Goal: Transaction & Acquisition: Purchase product/service

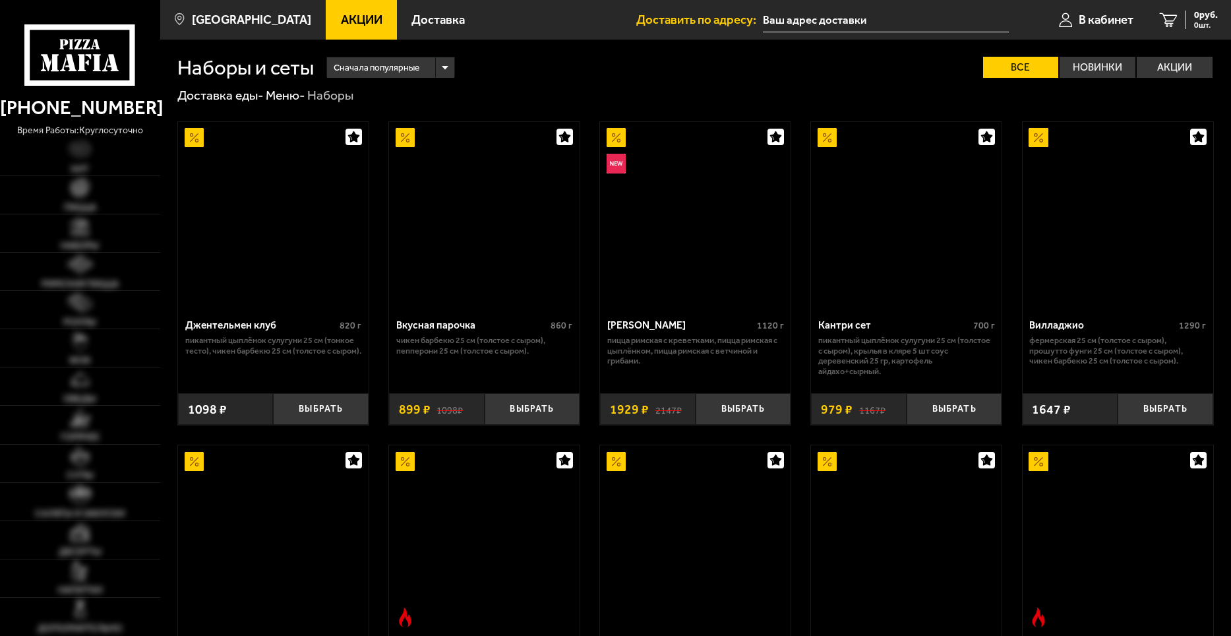
scroll to position [1253, 0]
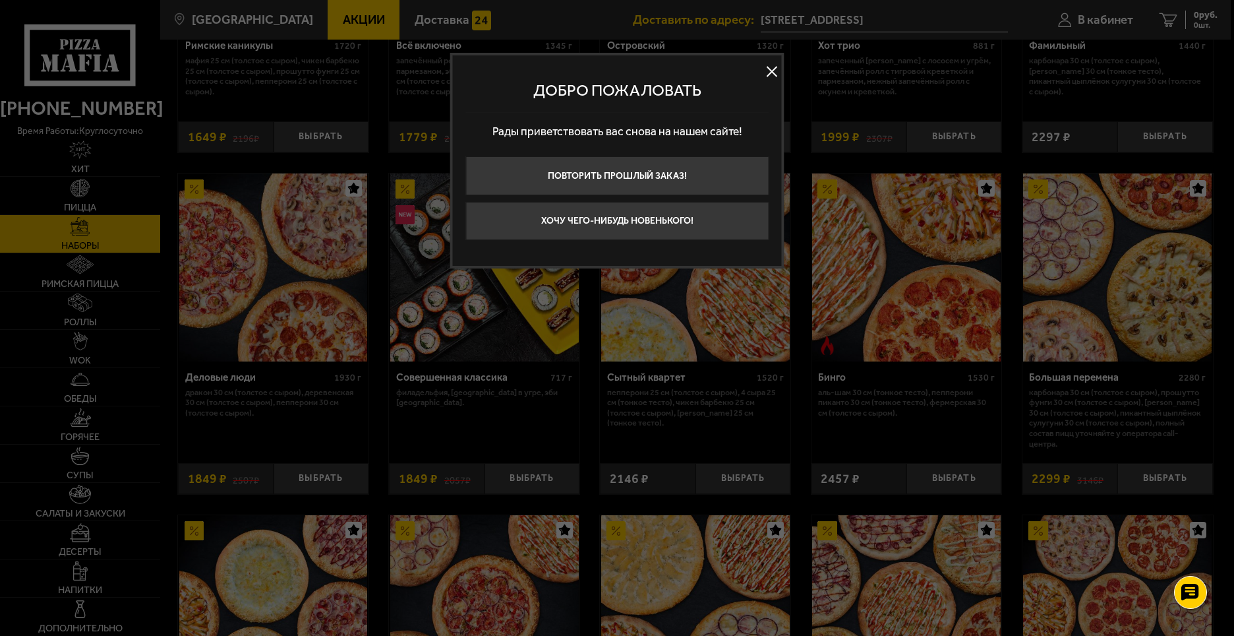
click at [774, 67] on button at bounding box center [772, 71] width 20 height 20
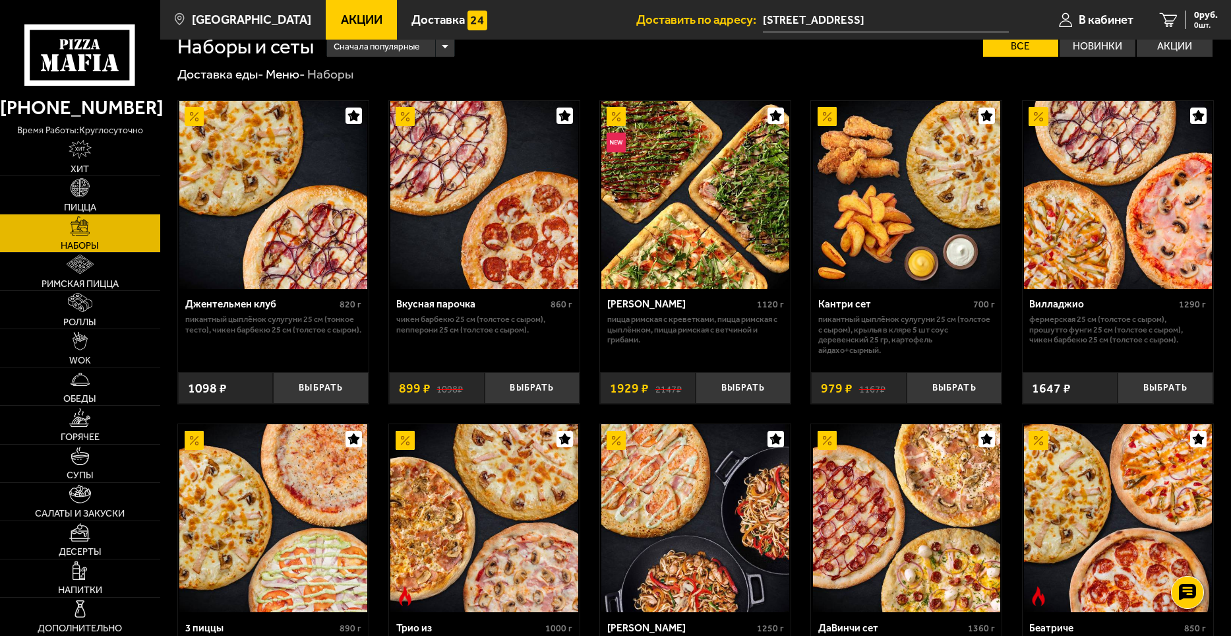
scroll to position [0, 0]
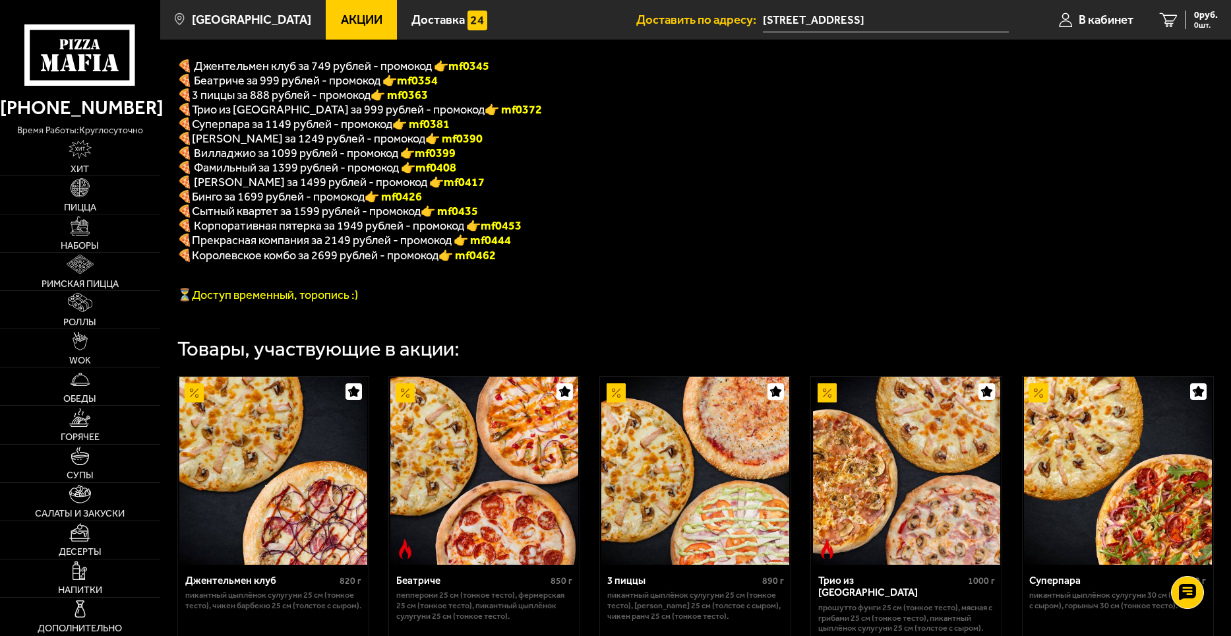
scroll to position [198, 0]
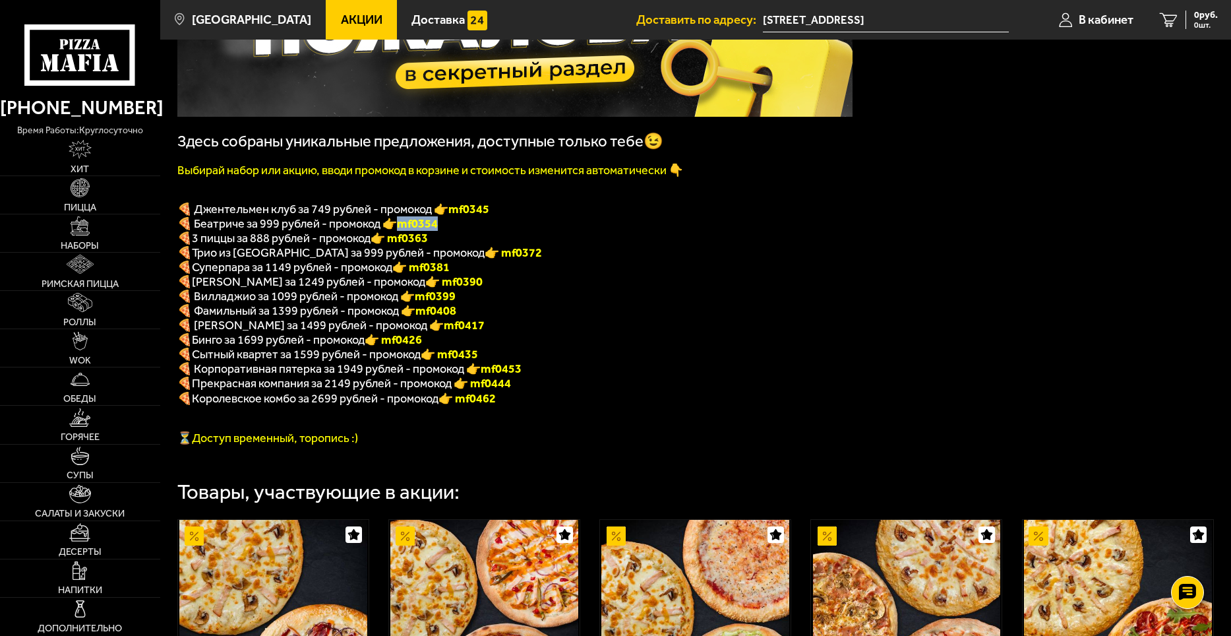
drag, startPoint x: 442, startPoint y: 230, endPoint x: 403, endPoint y: 237, distance: 39.5
click at [403, 231] on p "🍕 Беатриче за 999 рублей - промокод 👉 mf0354" at bounding box center [514, 223] width 675 height 15
copy b "mf0354"
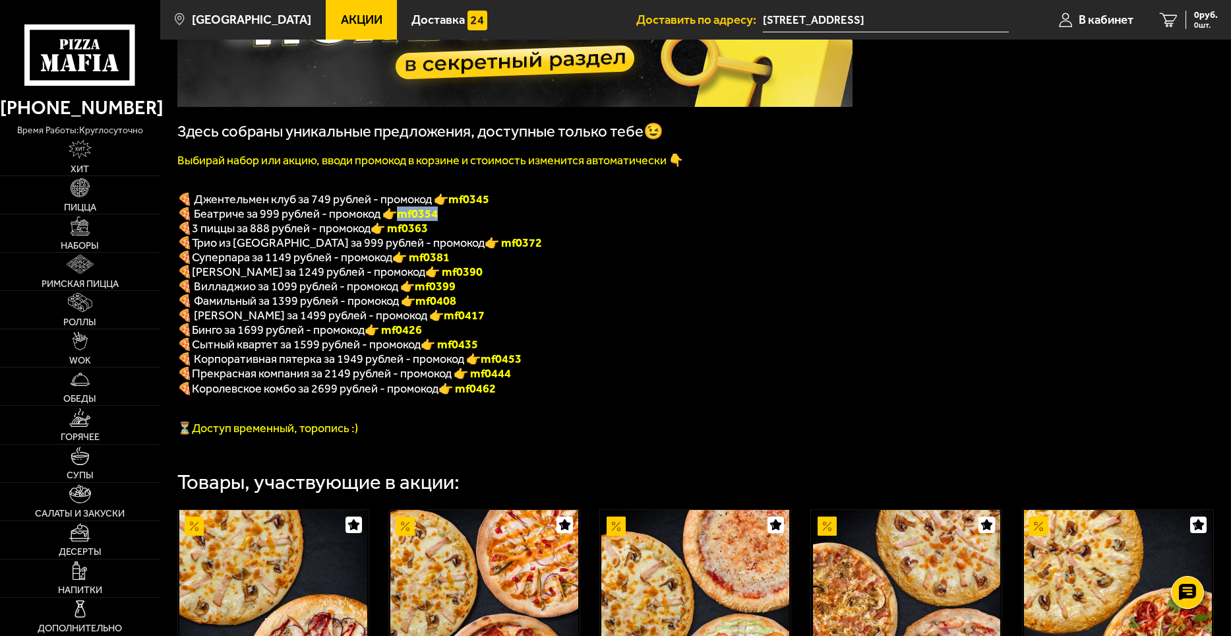
scroll to position [461, 0]
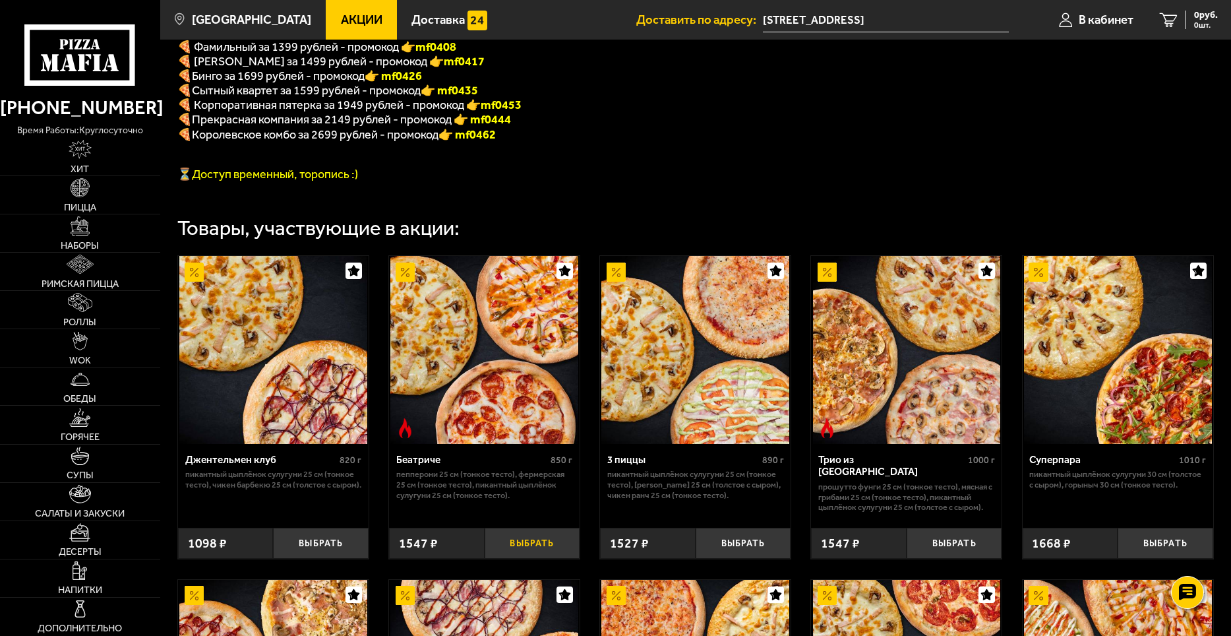
click at [514, 551] on button "Выбрать" at bounding box center [533, 543] width 96 height 32
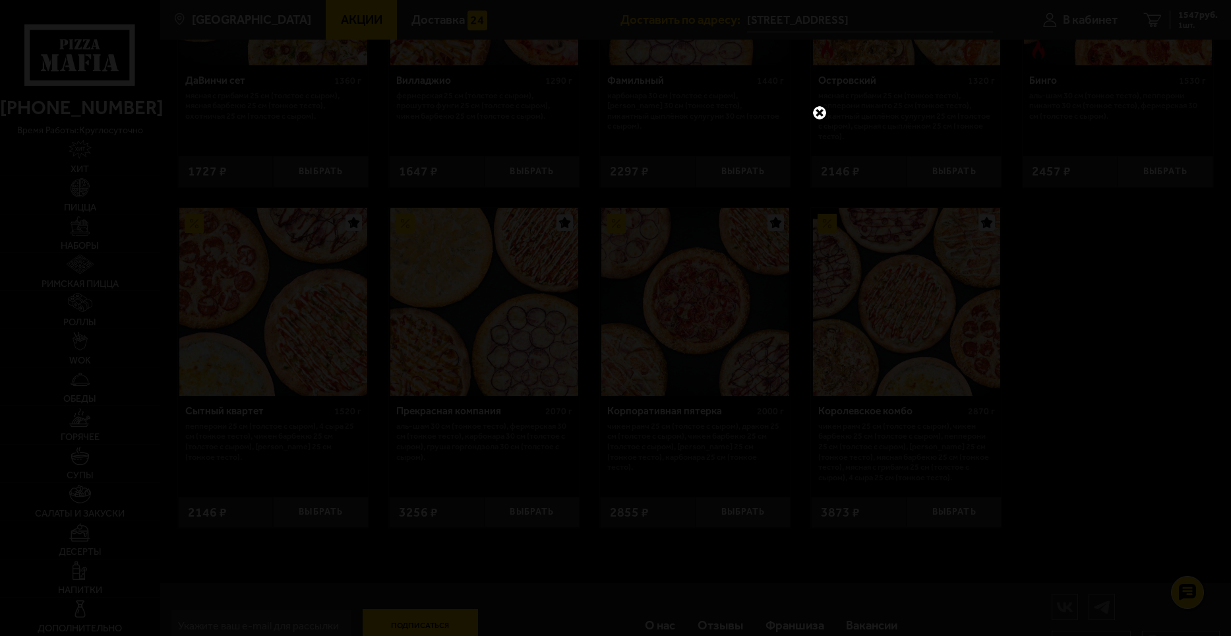
scroll to position [1212, 0]
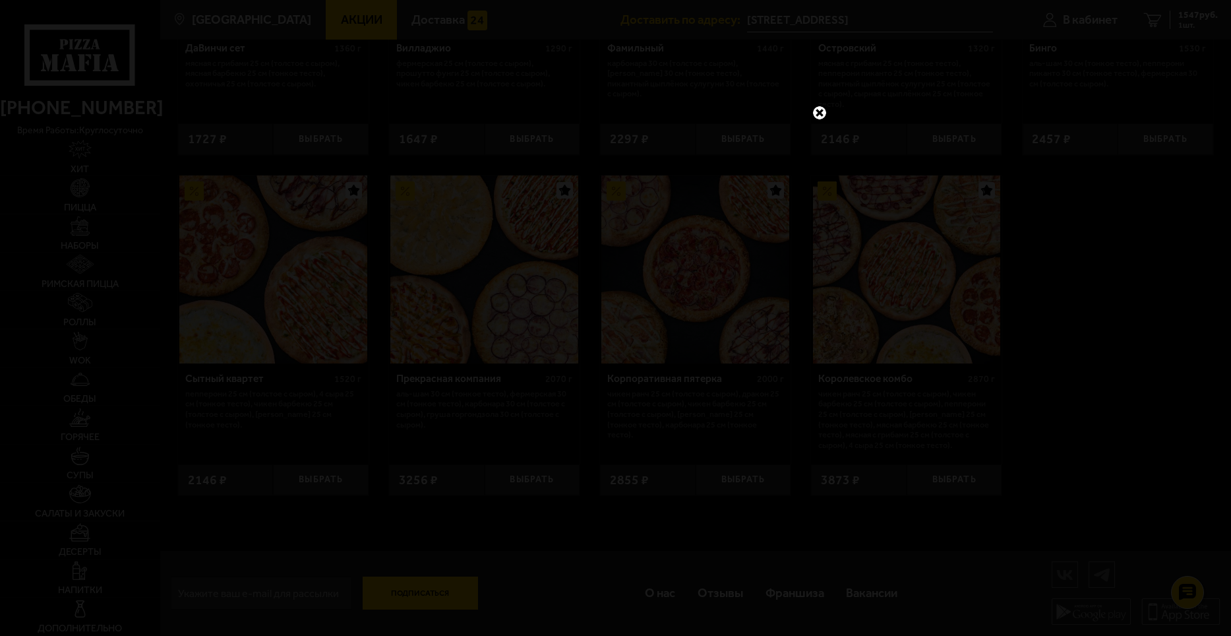
click at [817, 113] on link at bounding box center [819, 112] width 17 height 17
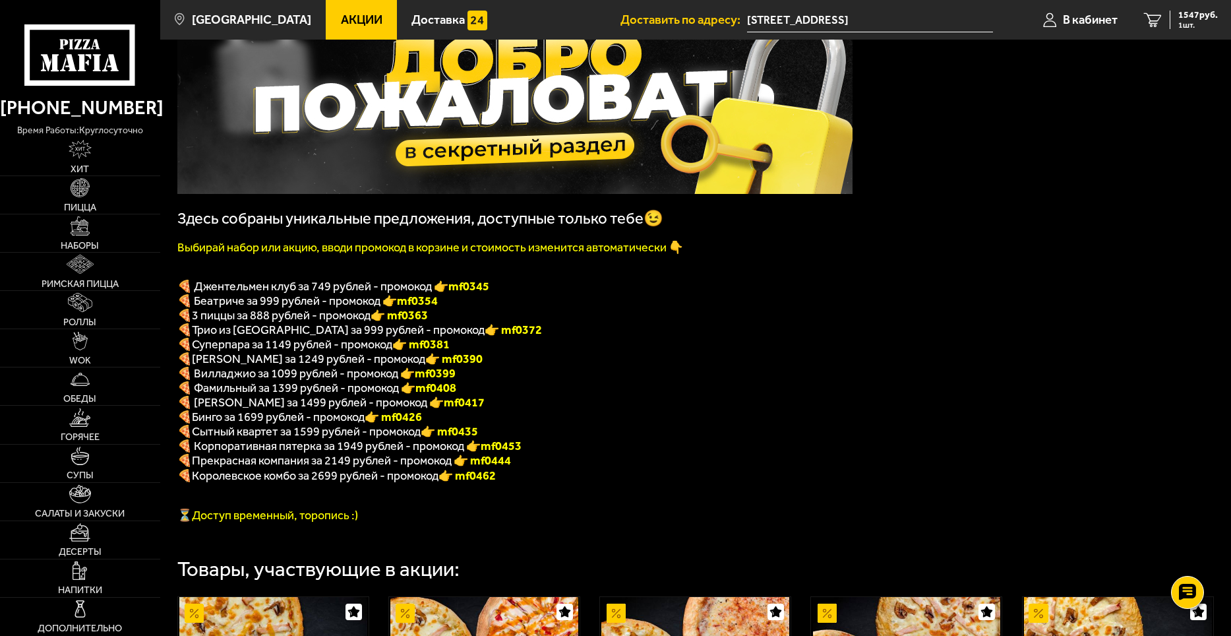
scroll to position [0, 0]
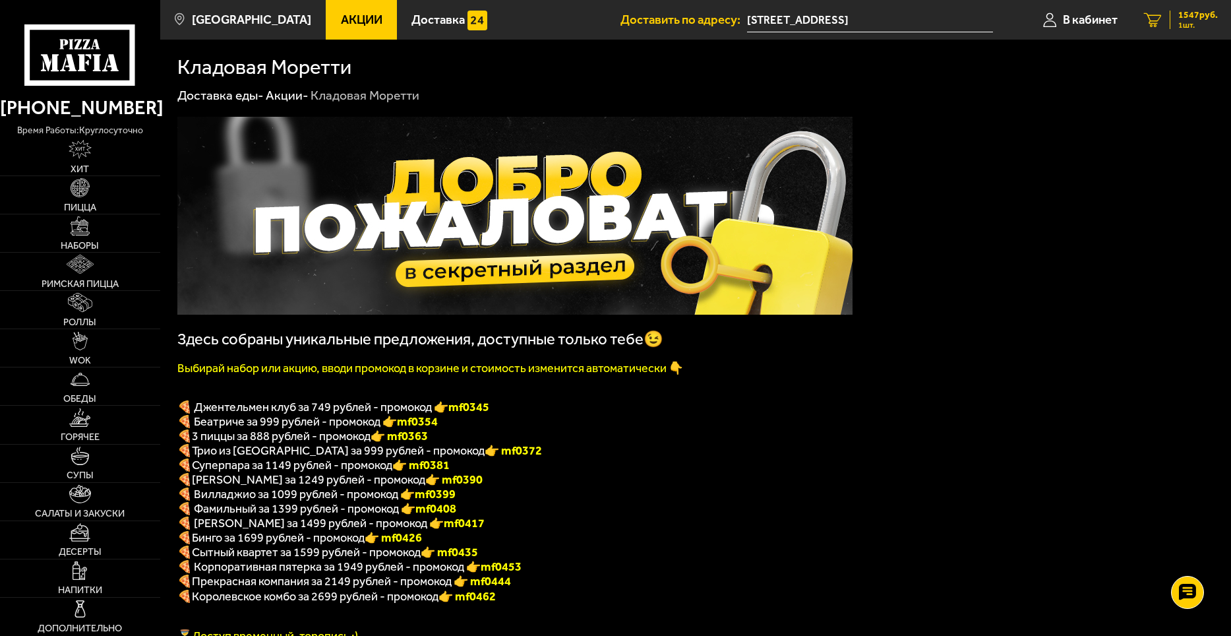
click at [1178, 17] on span "1547 руб." at bounding box center [1198, 15] width 40 height 9
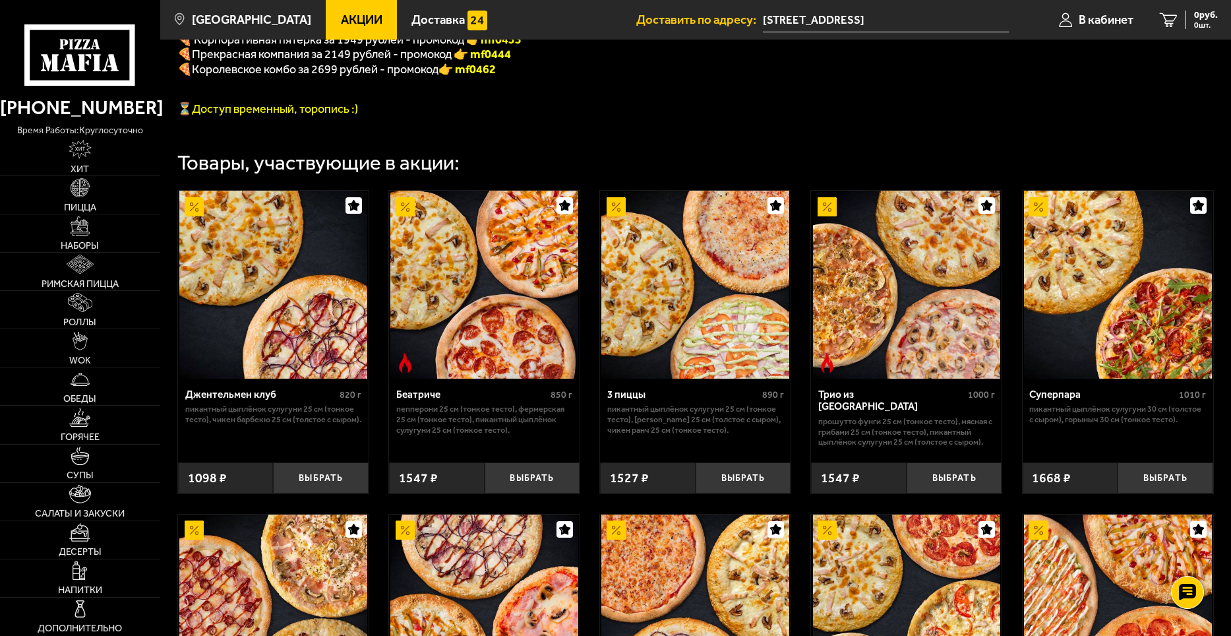
scroll to position [527, 0]
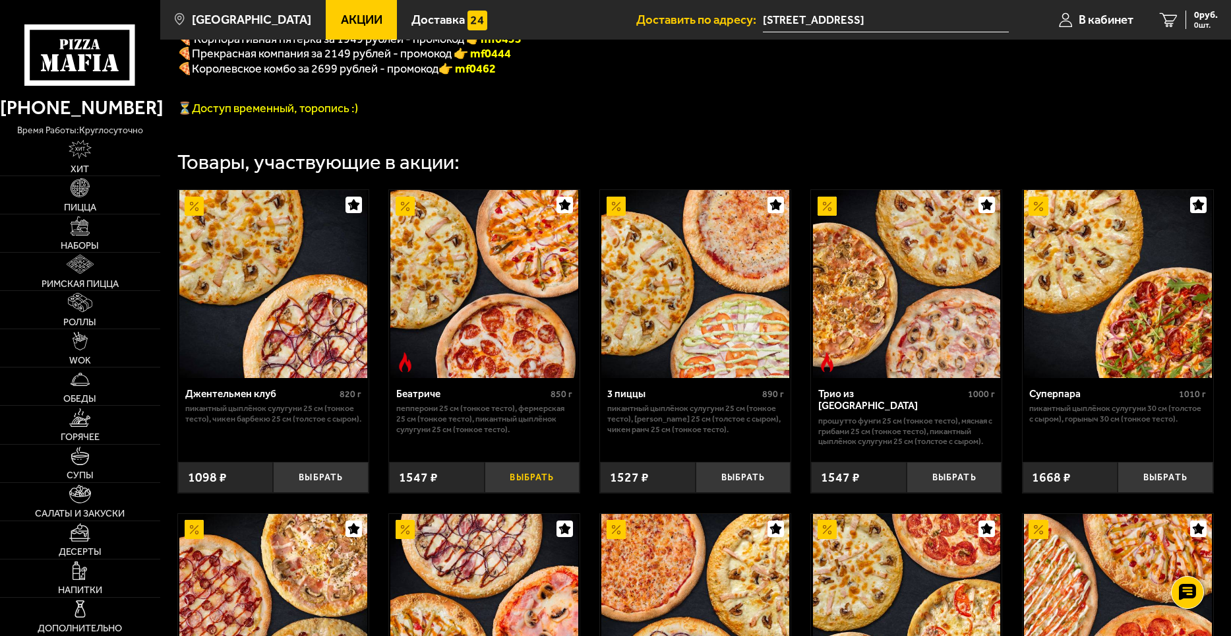
click at [528, 492] on button "Выбрать" at bounding box center [533, 477] width 96 height 32
click at [1182, 18] on span "1547 руб." at bounding box center [1198, 15] width 40 height 9
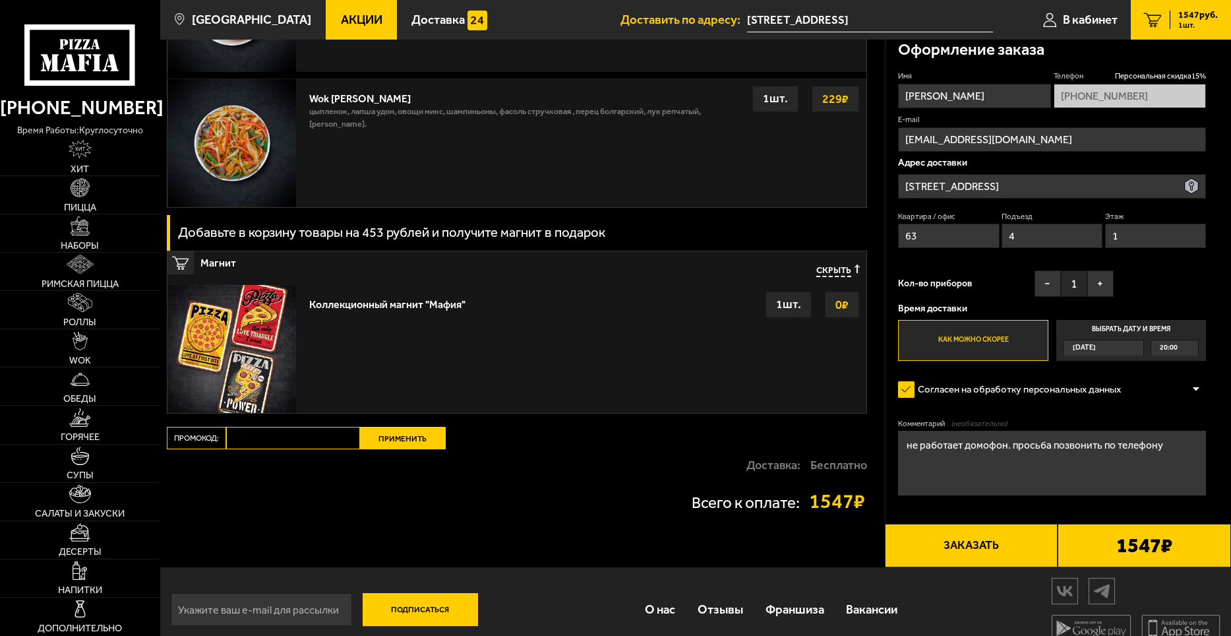
scroll to position [1482, 0]
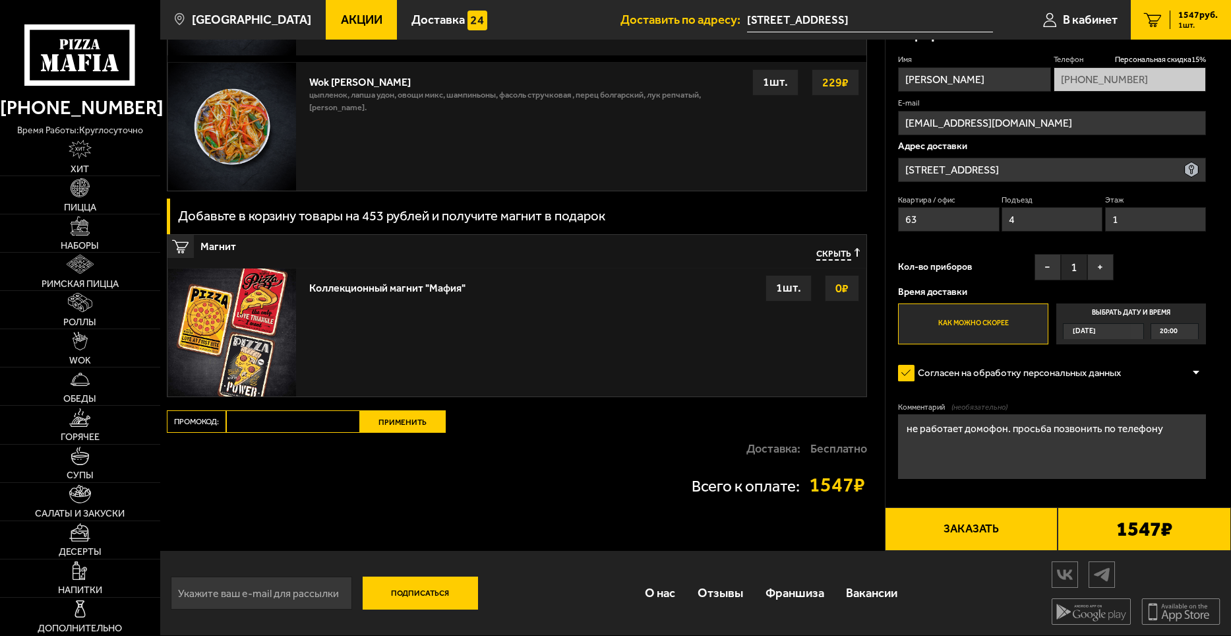
click at [276, 419] on input "Промокод:" at bounding box center [293, 421] width 134 height 22
paste input "mf0354"
type input "mf0354"
click at [401, 415] on button "Применить" at bounding box center [403, 421] width 86 height 22
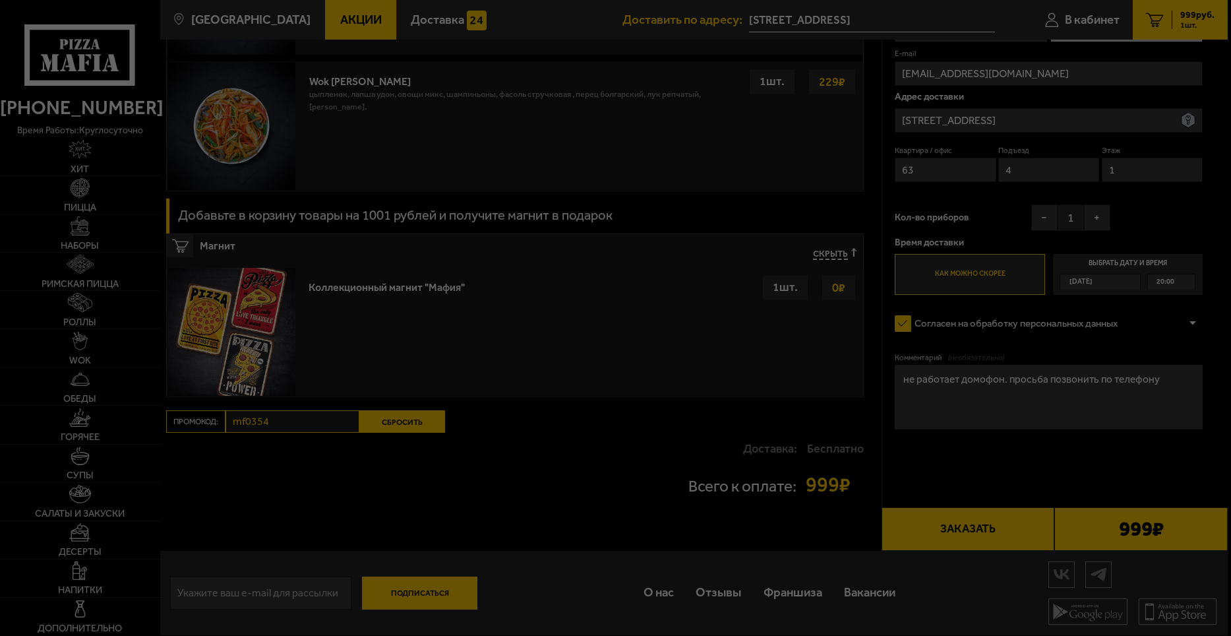
scroll to position [1091, 0]
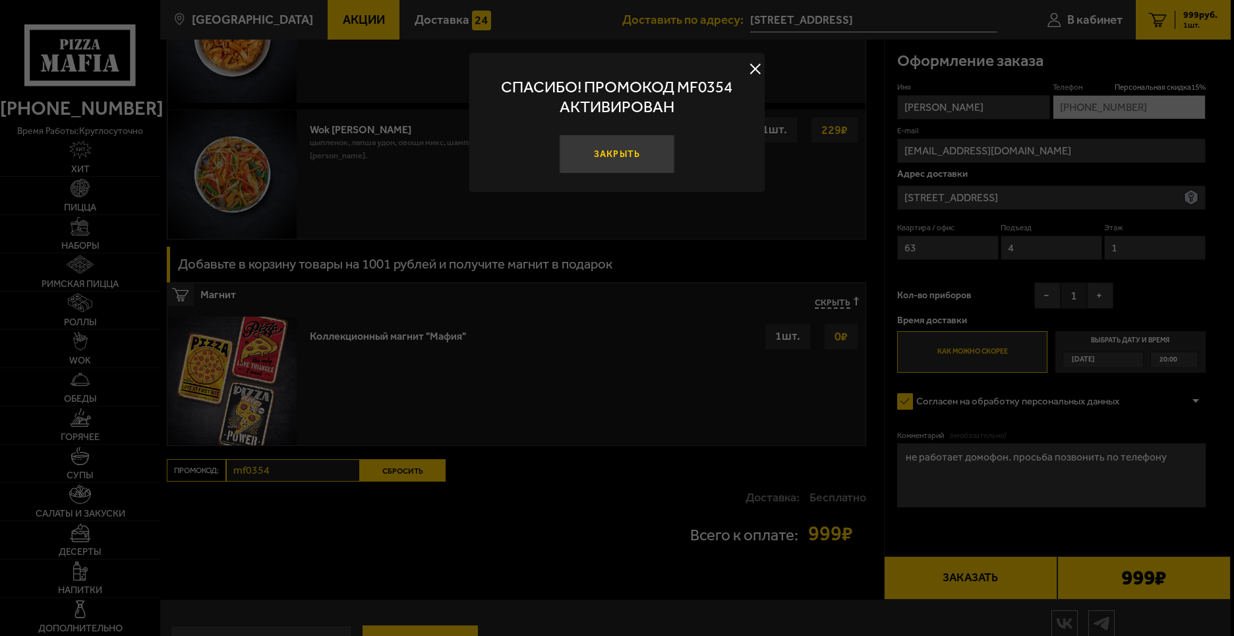
click at [622, 149] on button "Закрыть" at bounding box center [617, 153] width 116 height 39
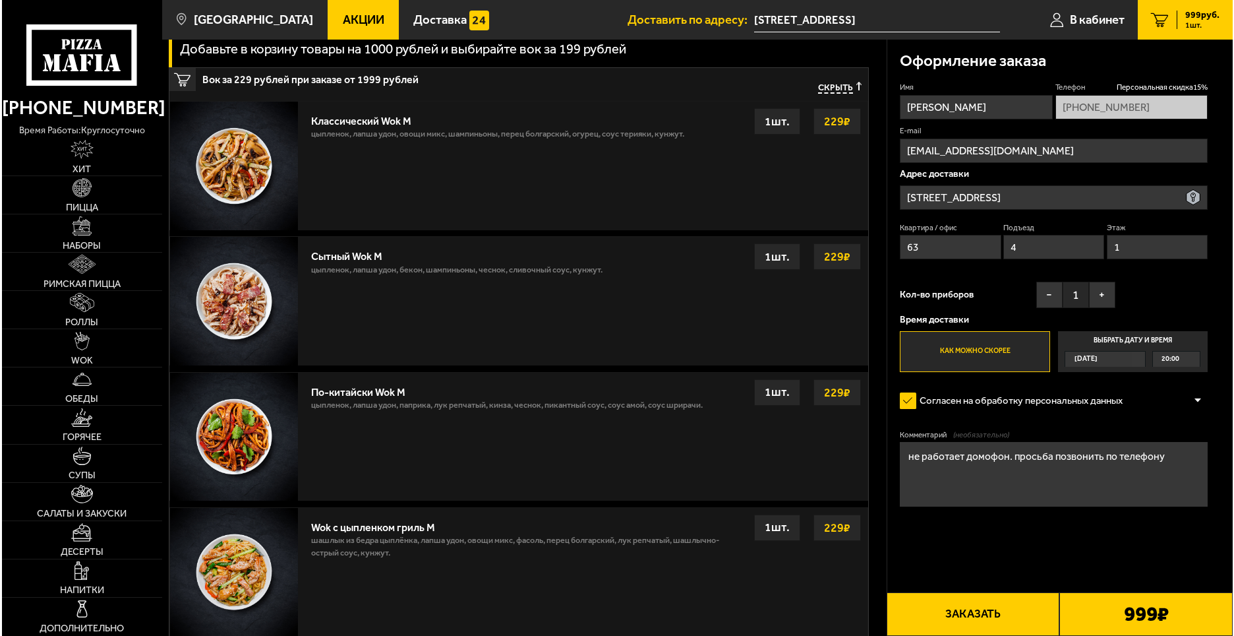
scroll to position [234, 0]
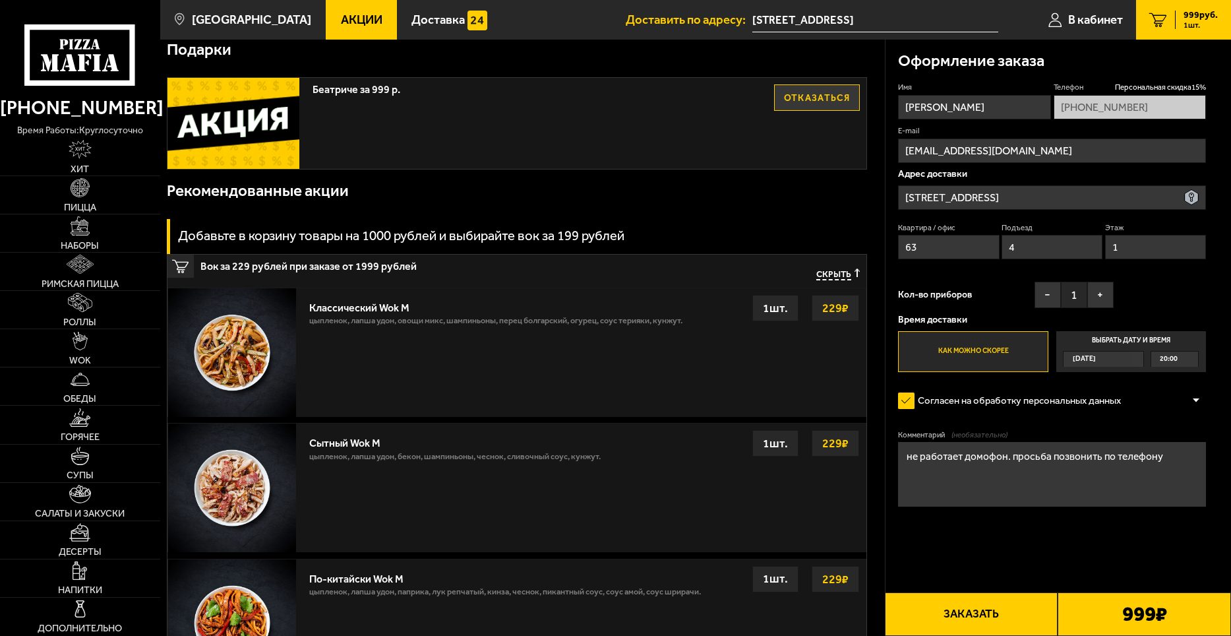
click at [981, 350] on label "Как можно скорее" at bounding box center [973, 351] width 150 height 41
click at [0, 0] on input "Как можно скорее" at bounding box center [0, 0] width 0 height 0
click at [996, 616] on button "Заказать" at bounding box center [971, 614] width 173 height 44
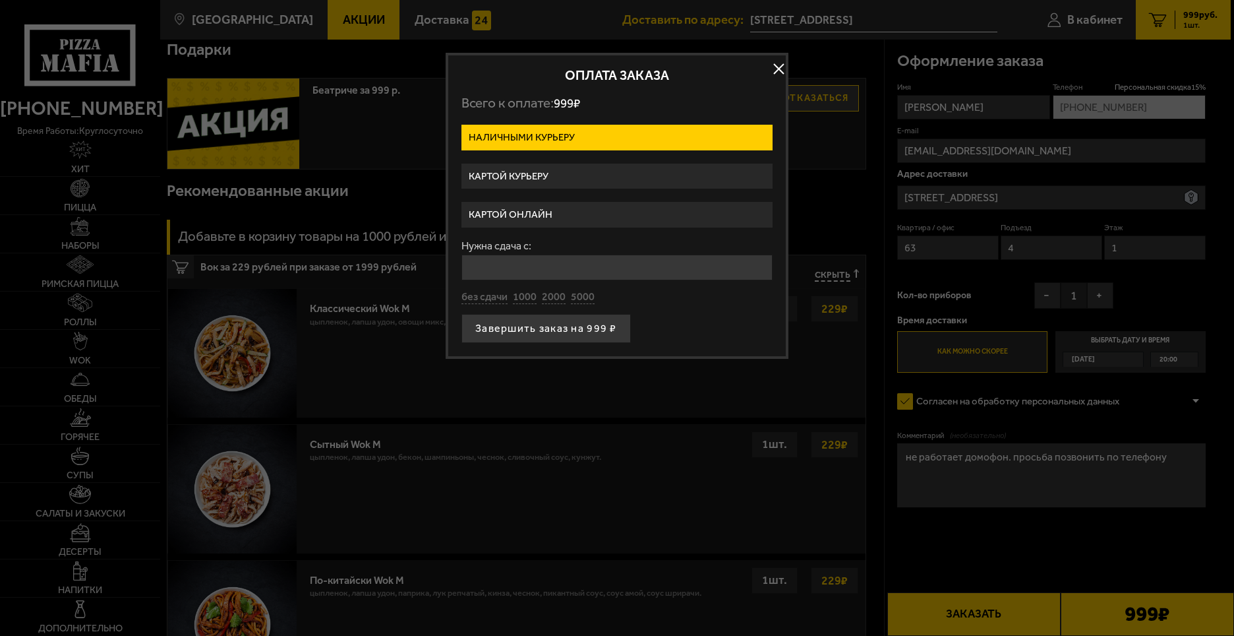
click at [524, 177] on label "Картой курьеру" at bounding box center [616, 176] width 311 height 26
click at [0, 0] on input "Картой курьеру" at bounding box center [0, 0] width 0 height 0
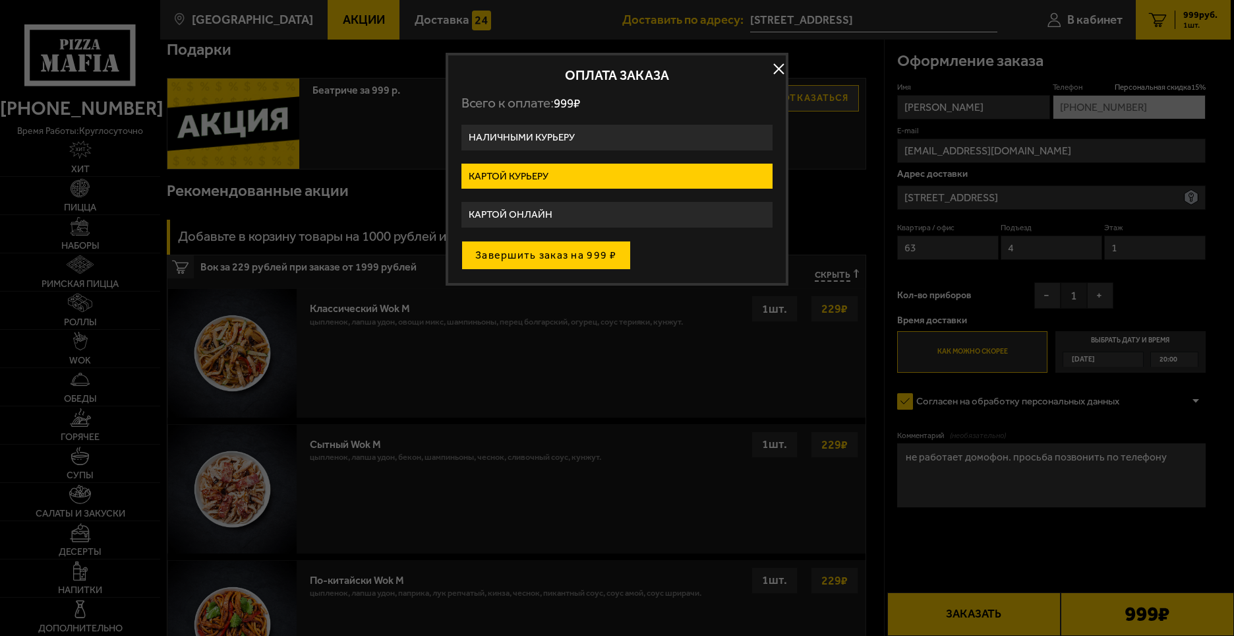
click at [543, 251] on button "Завершить заказ на 999 ₽" at bounding box center [545, 255] width 169 height 29
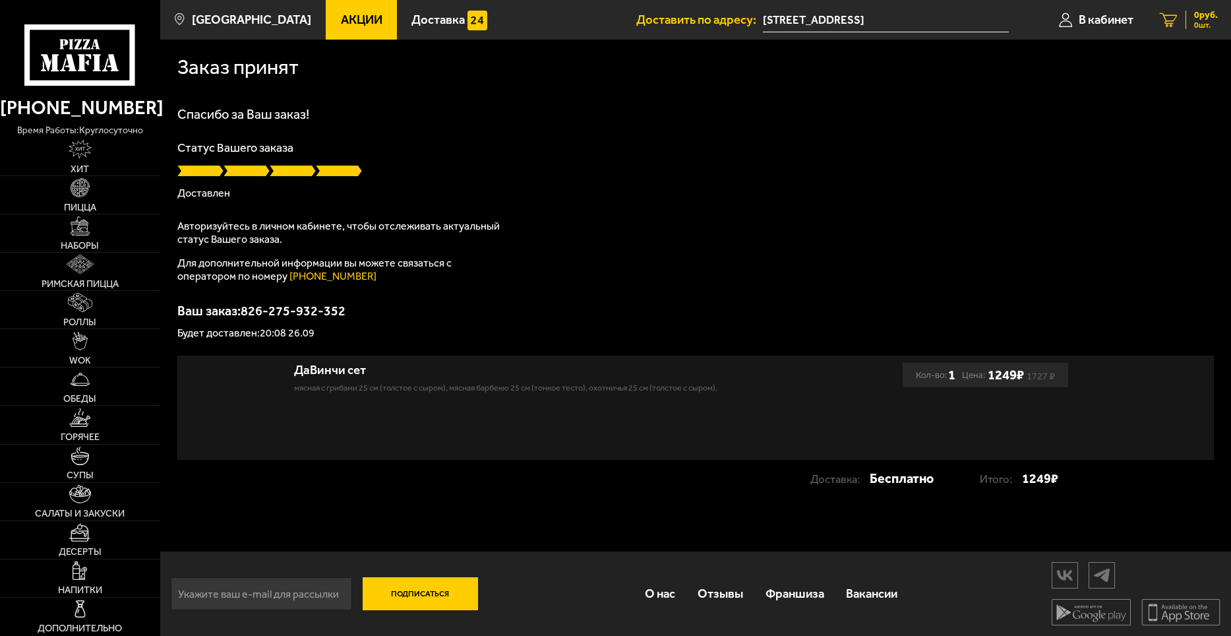
click at [1199, 13] on span "0 руб." at bounding box center [1206, 15] width 24 height 9
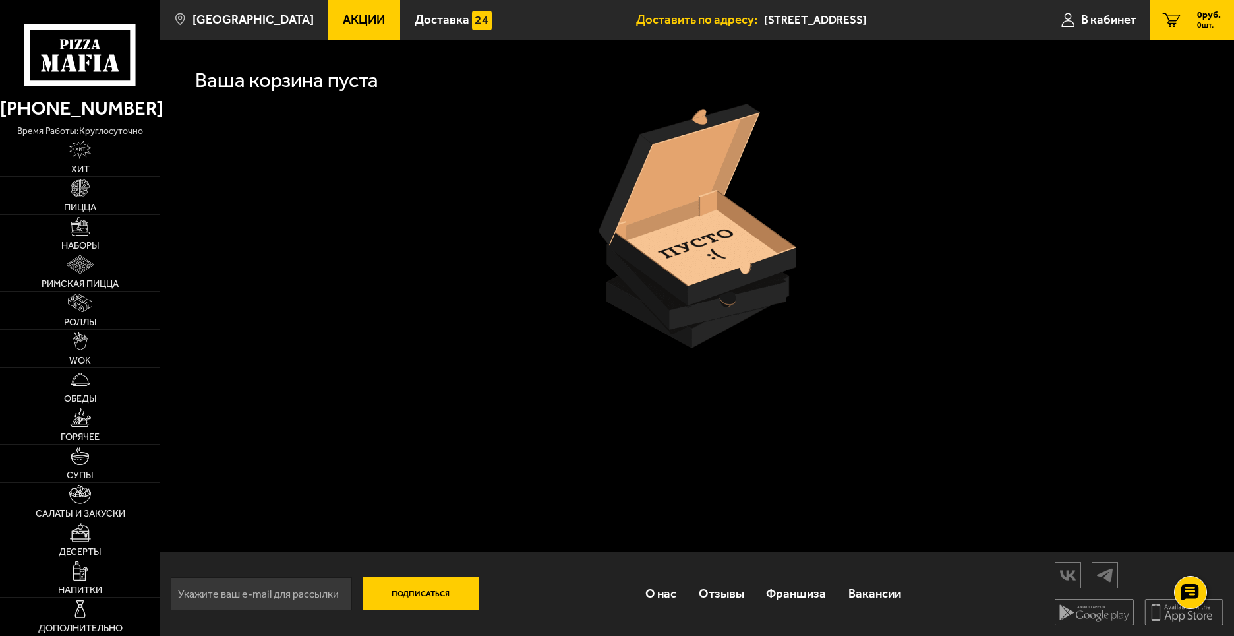
click at [1193, 24] on div "0 руб. 0 шт." at bounding box center [1205, 20] width 32 height 18
click at [80, 76] on icon at bounding box center [79, 54] width 111 height 61
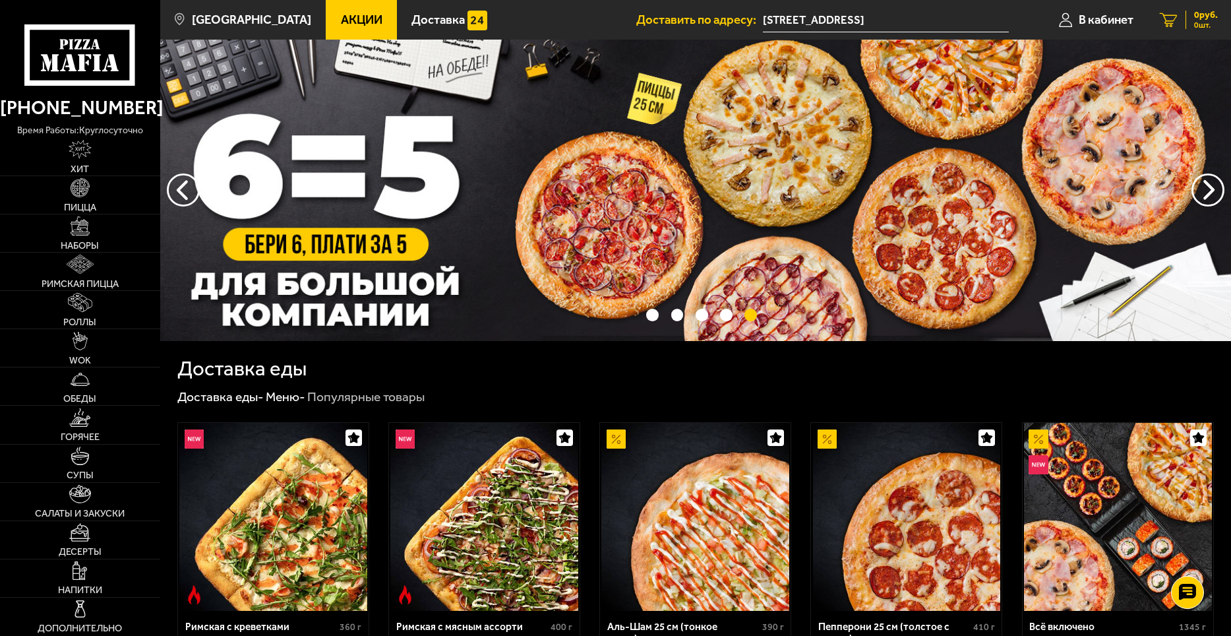
click at [1195, 13] on span "0 руб." at bounding box center [1206, 15] width 24 height 9
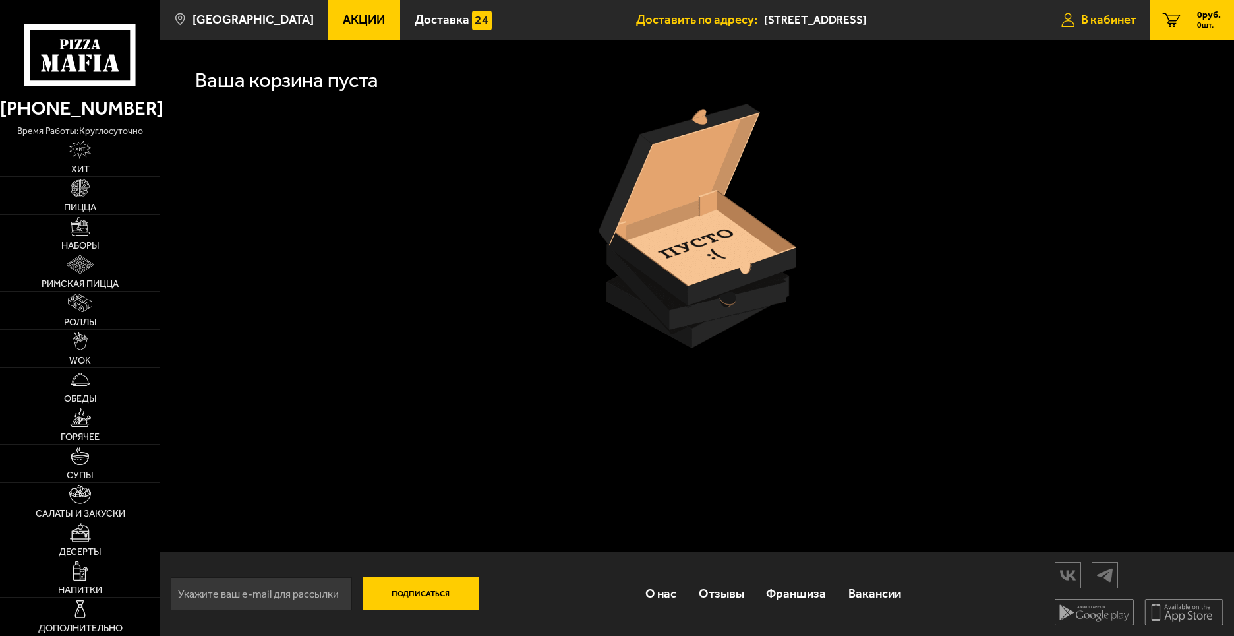
click at [1081, 20] on span "В кабинет" at bounding box center [1108, 20] width 55 height 13
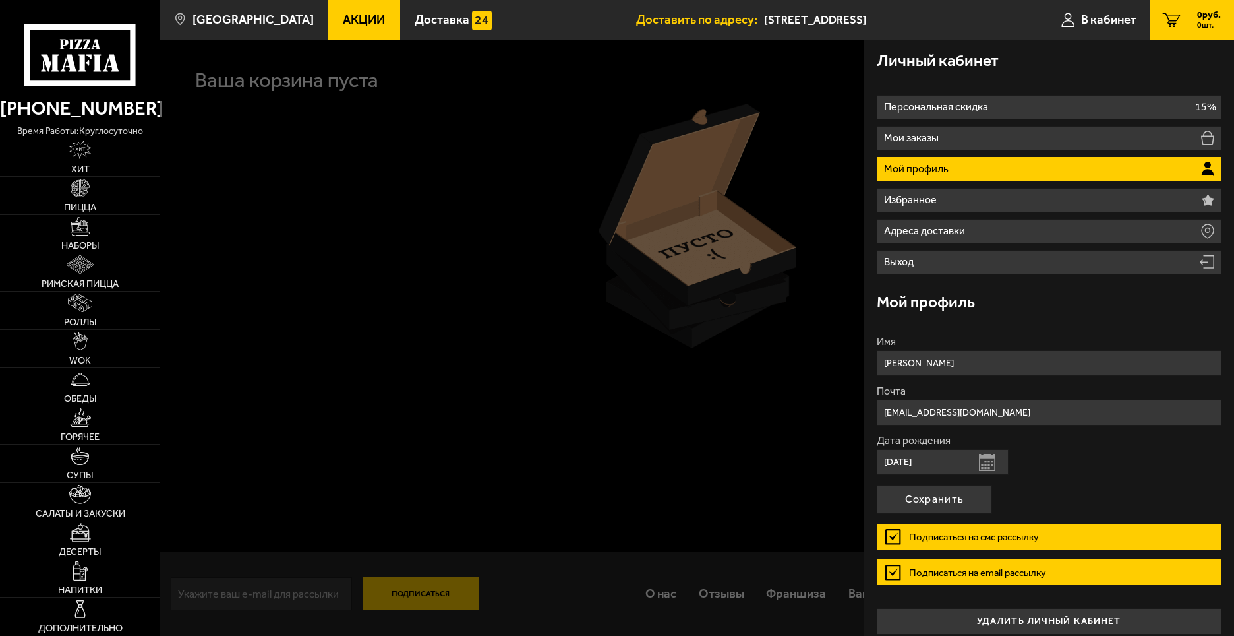
click at [978, 169] on li "Мой профиль" at bounding box center [1049, 169] width 345 height 24
click at [916, 171] on p "Мой профиль" at bounding box center [918, 168] width 68 height 11
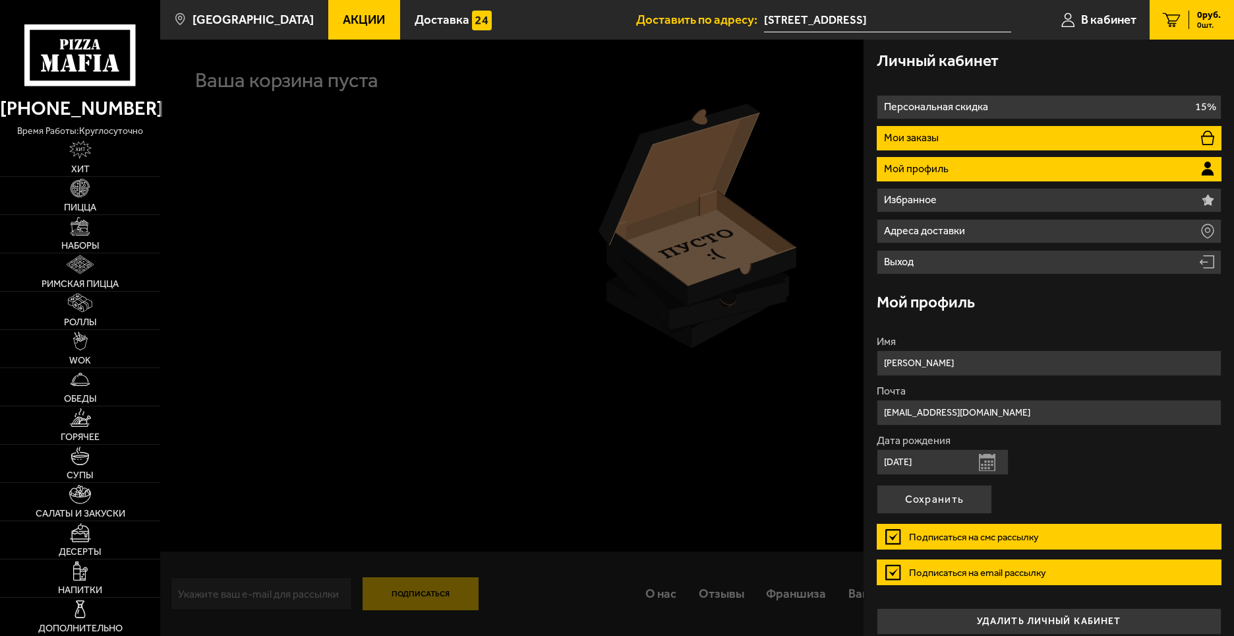
click at [928, 133] on p "Мои заказы" at bounding box center [913, 138] width 58 height 11
